Goal: Task Accomplishment & Management: Use online tool/utility

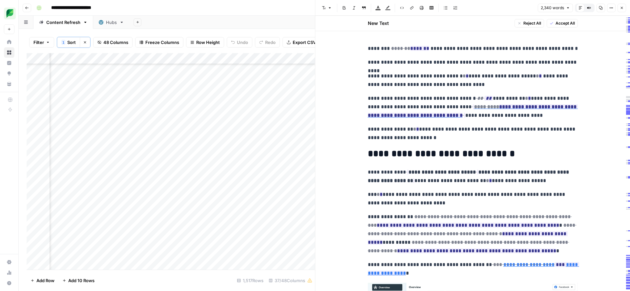
scroll to position [4345, 804]
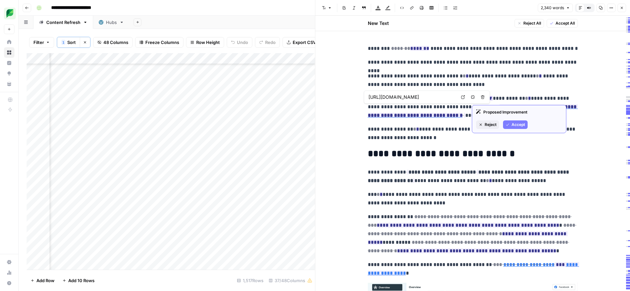
click at [508, 123] on icon "button" at bounding box center [508, 125] width 4 height 4
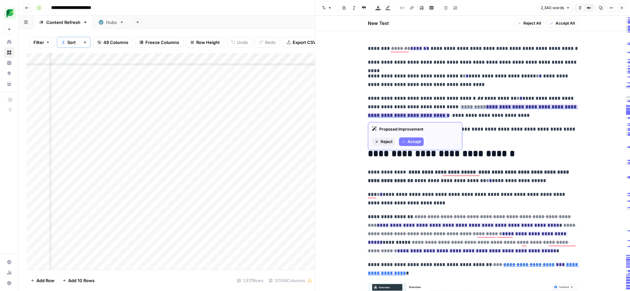
click at [413, 142] on span "Accept" at bounding box center [413, 142] width 13 height 6
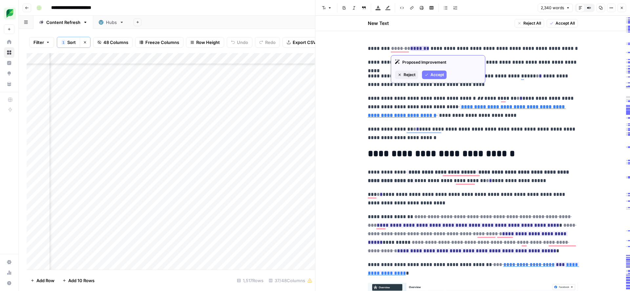
click at [429, 73] on button "Accept" at bounding box center [434, 75] width 25 height 9
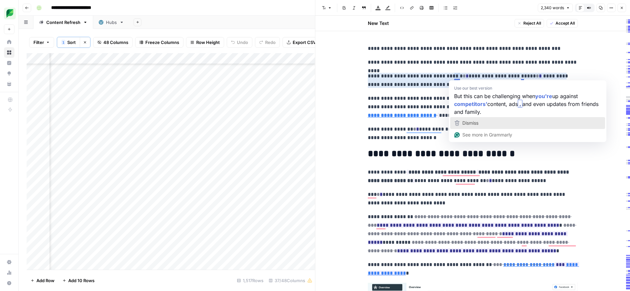
click at [466, 123] on span "Dismiss" at bounding box center [470, 123] width 16 height 6
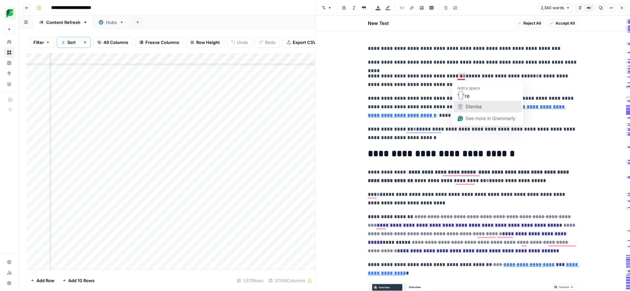
click at [469, 103] on div "Dismiss" at bounding box center [472, 107] width 17 height 10
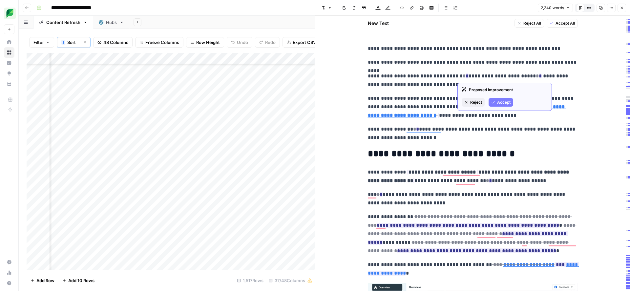
click at [498, 106] on button "Accept" at bounding box center [501, 102] width 25 height 9
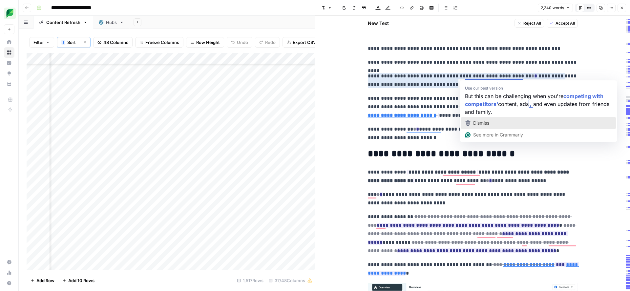
click at [494, 119] on div "Dismiss" at bounding box center [538, 123] width 149 height 10
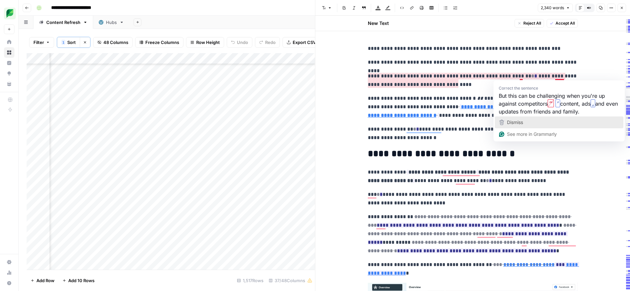
click at [519, 124] on span "Dismiss" at bounding box center [515, 122] width 16 height 6
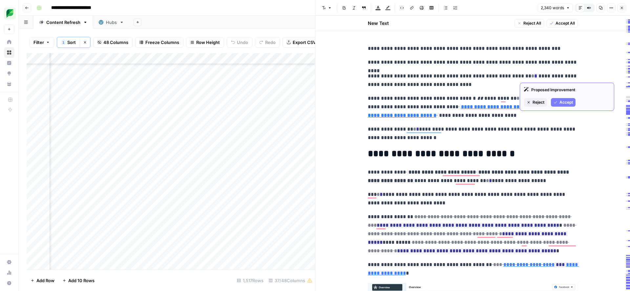
click at [558, 105] on button "Accept" at bounding box center [563, 102] width 25 height 9
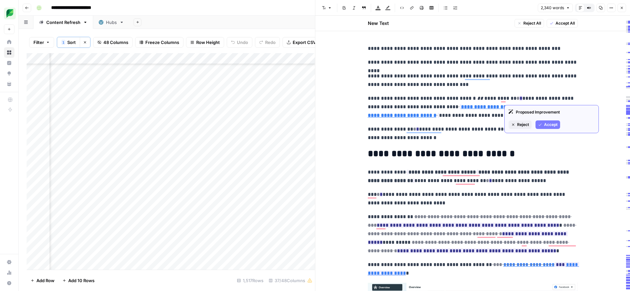
click at [544, 125] on span "Accept" at bounding box center [550, 125] width 13 height 6
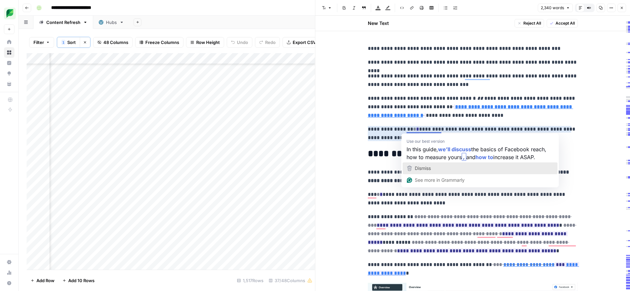
click at [419, 169] on span "Dismiss" at bounding box center [423, 168] width 16 height 6
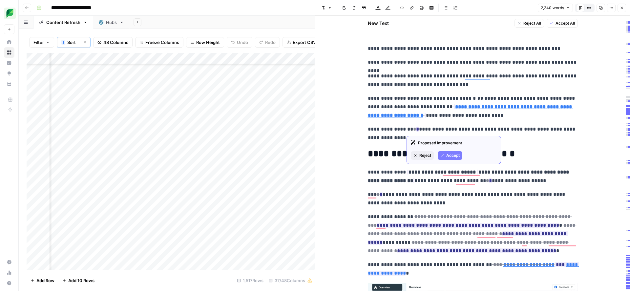
click at [448, 155] on span "Accept" at bounding box center [452, 156] width 13 height 6
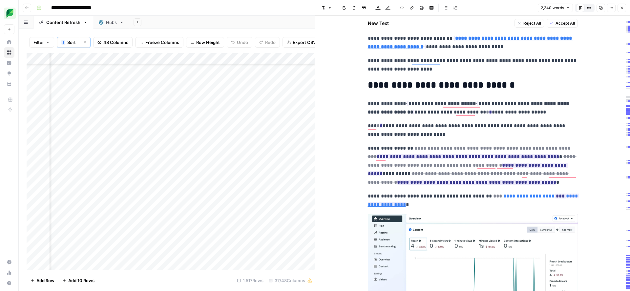
scroll to position [0, 0]
click at [500, 139] on icon "button" at bounding box center [502, 138] width 4 height 4
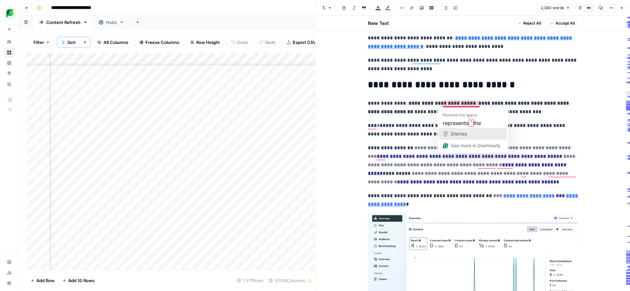
click at [460, 129] on div "Dismiss" at bounding box center [457, 134] width 17 height 10
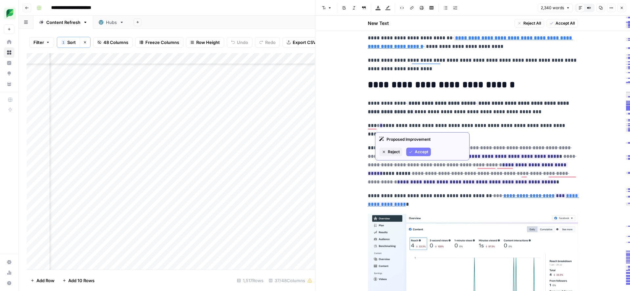
click at [414, 153] on button "Accept" at bounding box center [418, 152] width 25 height 9
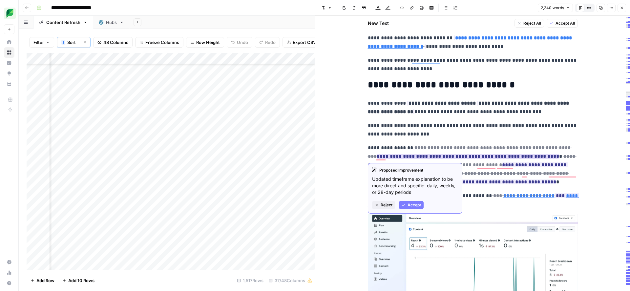
click at [410, 208] on button "Accept" at bounding box center [411, 205] width 25 height 9
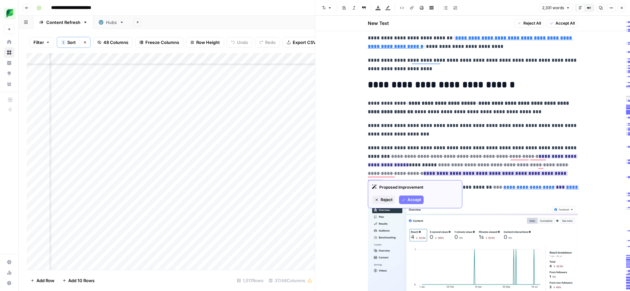
click at [408, 199] on span "Accept" at bounding box center [413, 200] width 13 height 6
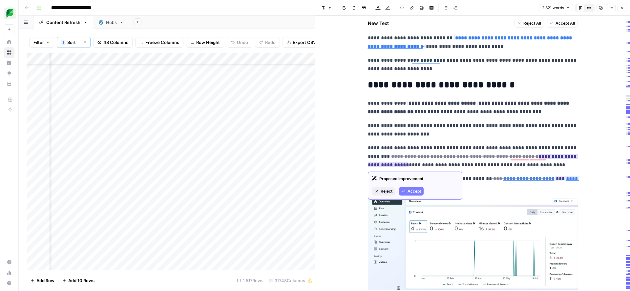
click at [410, 193] on span "Accept" at bounding box center [413, 191] width 13 height 6
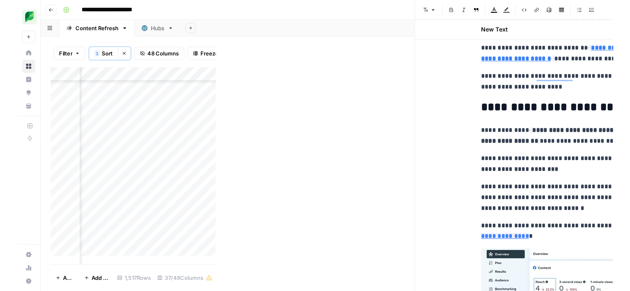
scroll to position [69, 0]
